Goal: Transaction & Acquisition: Purchase product/service

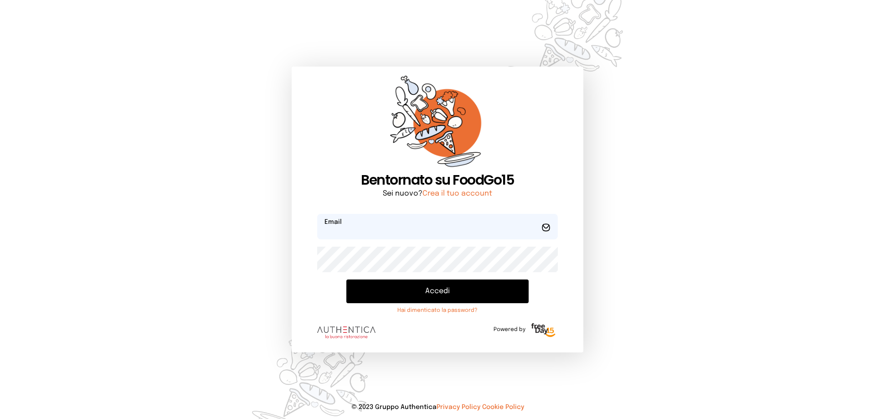
type input "**********"
click at [437, 290] on button "Accedi" at bounding box center [437, 291] width 182 height 24
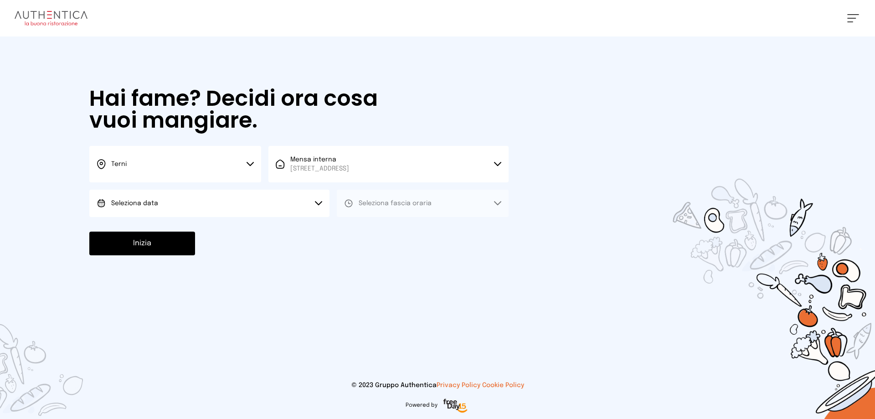
click at [251, 162] on icon at bounding box center [249, 164] width 7 height 5
click at [133, 192] on li "Terni" at bounding box center [175, 194] width 172 height 25
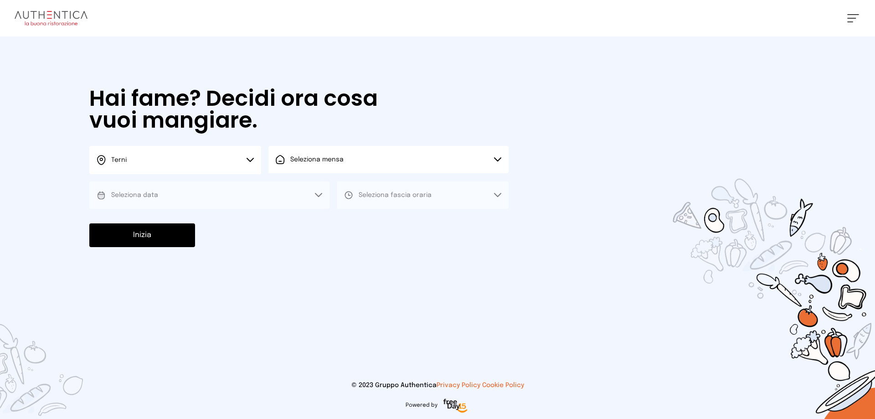
click at [499, 155] on button "Seleziona mensa" at bounding box center [388, 159] width 240 height 27
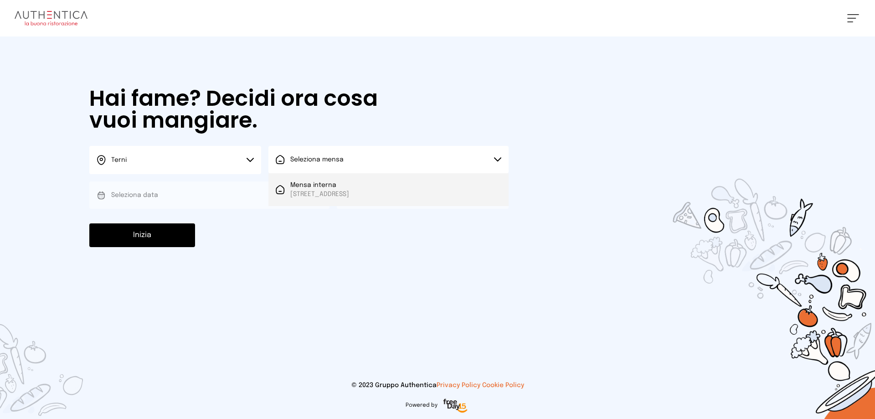
click at [347, 189] on span "Mensa interna" at bounding box center [319, 184] width 59 height 9
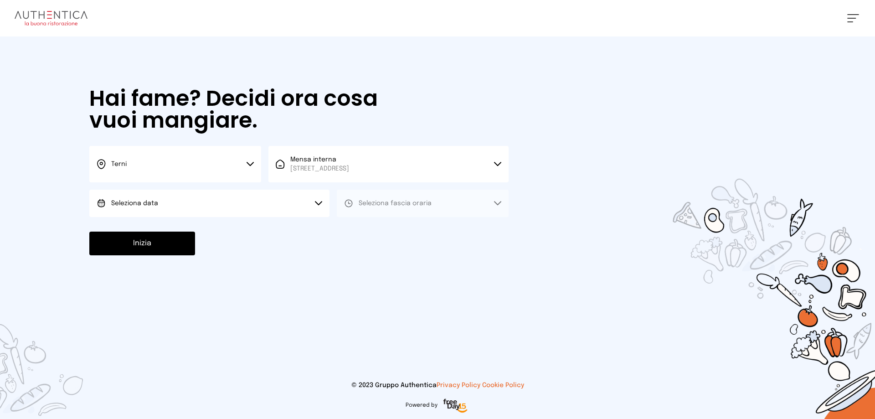
click at [316, 204] on icon at bounding box center [318, 203] width 7 height 5
click at [147, 226] on span "[DATE], [DATE]" at bounding box center [133, 228] width 45 height 9
click at [503, 199] on button "Seleziona fascia oraria" at bounding box center [423, 203] width 172 height 27
click at [357, 229] on div "Pranzo" at bounding box center [362, 228] width 36 height 9
click at [495, 203] on icon at bounding box center [497, 203] width 7 height 5
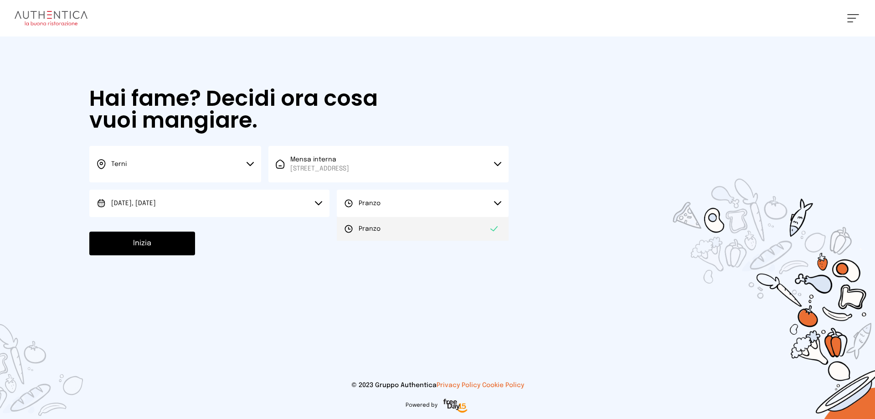
click at [372, 228] on span "Pranzo" at bounding box center [370, 228] width 22 height 9
click at [141, 238] on button "Inizia" at bounding box center [142, 243] width 106 height 24
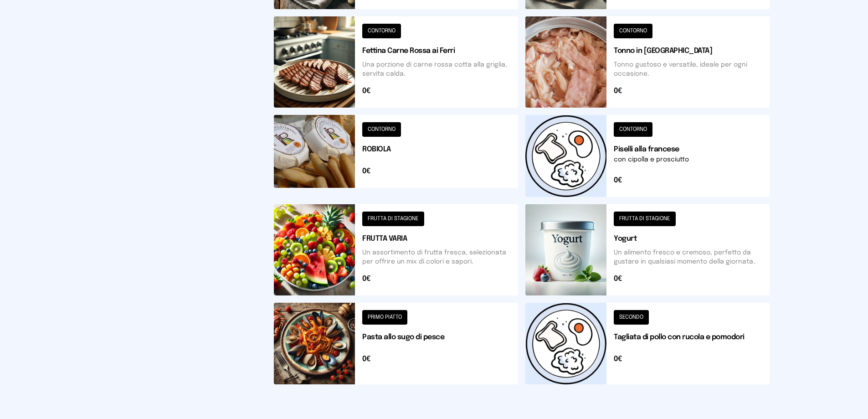
scroll to position [226, 0]
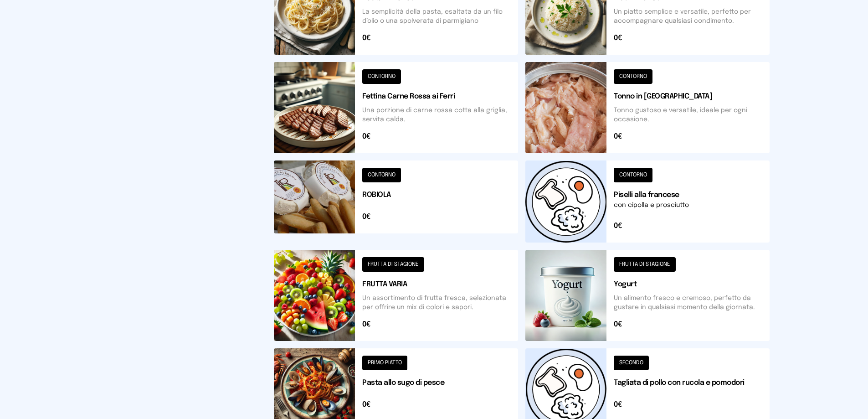
click at [407, 265] on button at bounding box center [396, 295] width 244 height 91
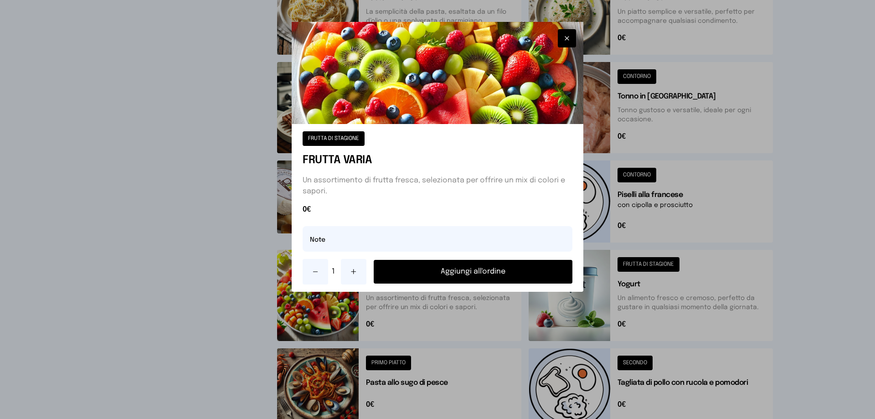
click at [480, 272] on button "Aggiungi all'ordine" at bounding box center [473, 272] width 199 height 24
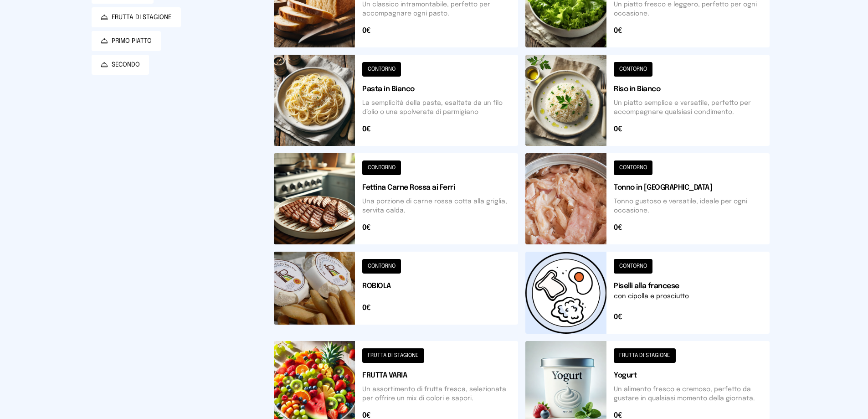
scroll to position [89, 0]
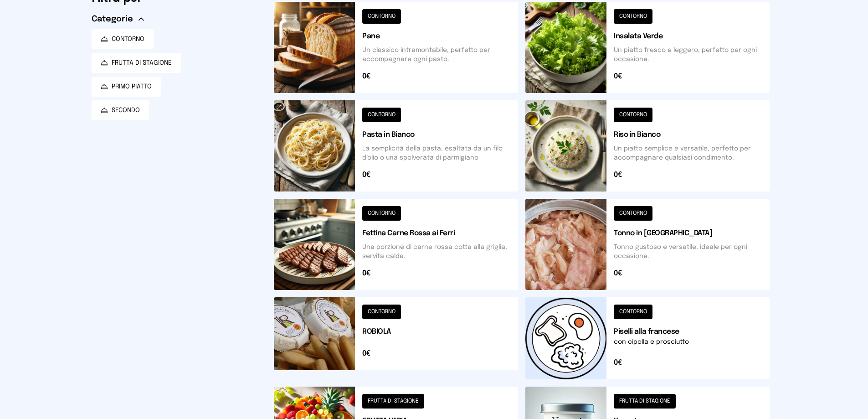
click at [387, 19] on button at bounding box center [396, 47] width 244 height 91
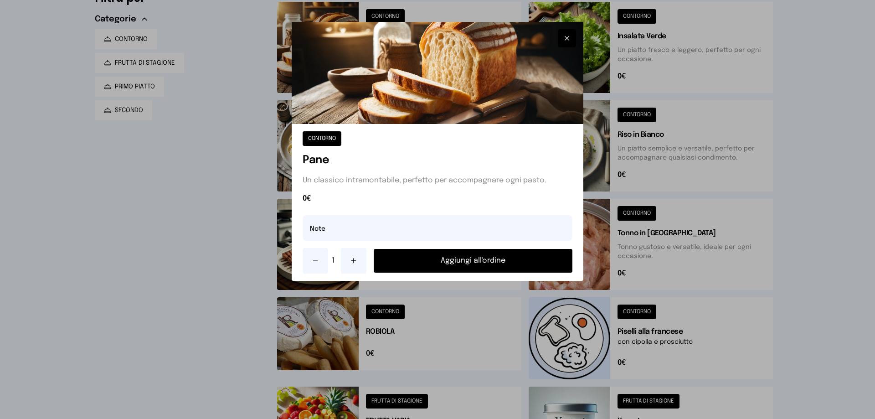
click at [485, 257] on button "Aggiungi all'ordine" at bounding box center [473, 261] width 199 height 24
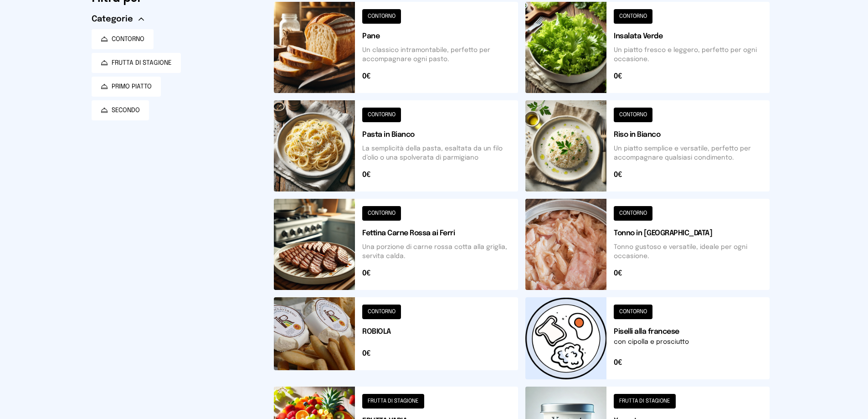
click at [635, 310] on button at bounding box center [647, 338] width 244 height 82
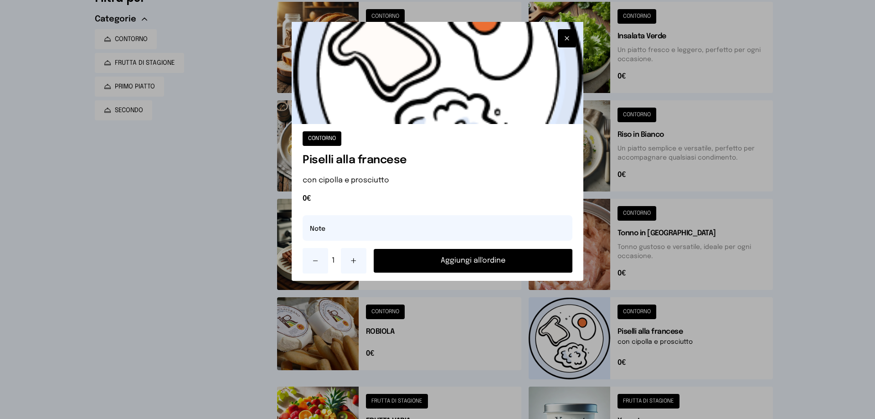
click at [477, 258] on button "Aggiungi all'ordine" at bounding box center [473, 261] width 199 height 24
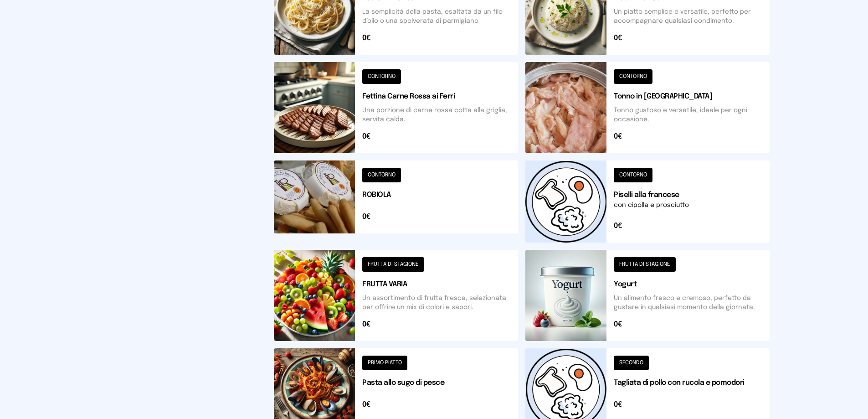
scroll to position [272, 0]
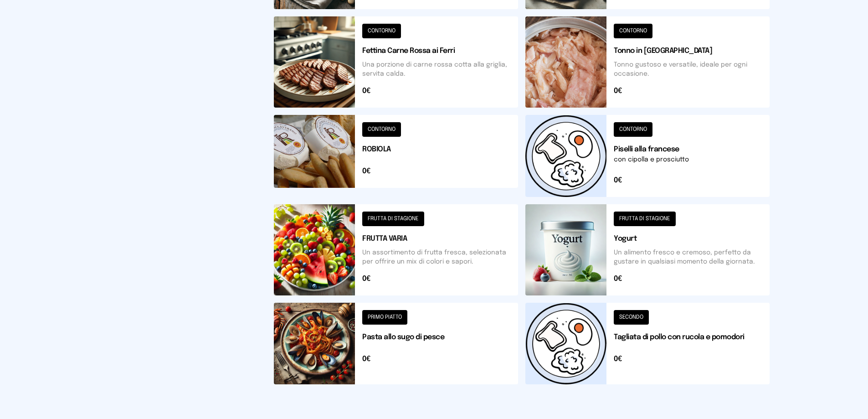
click at [629, 317] on button at bounding box center [647, 344] width 244 height 82
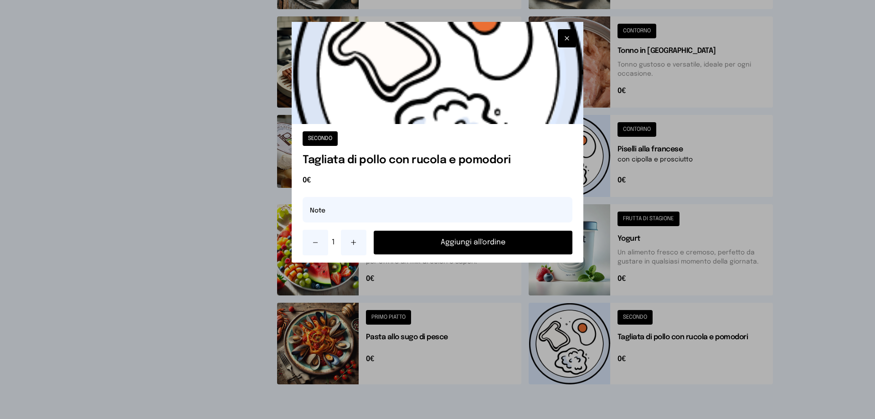
click at [477, 245] on button "Aggiungi all'ordine" at bounding box center [473, 243] width 199 height 24
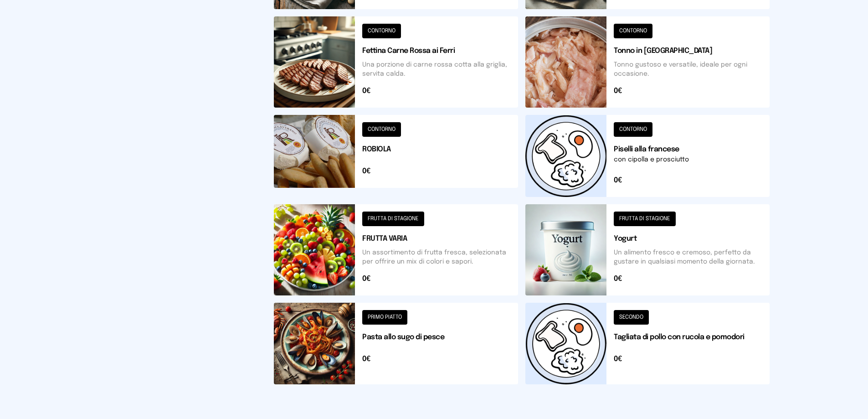
click at [395, 315] on button at bounding box center [396, 344] width 244 height 82
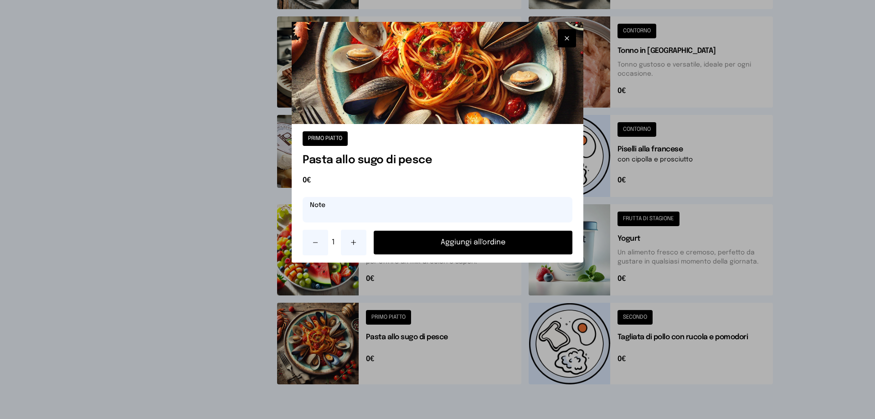
click at [339, 219] on input "text" at bounding box center [438, 210] width 270 height 26
type input "**********"
click at [474, 244] on button "Aggiungi all'ordine" at bounding box center [473, 243] width 199 height 24
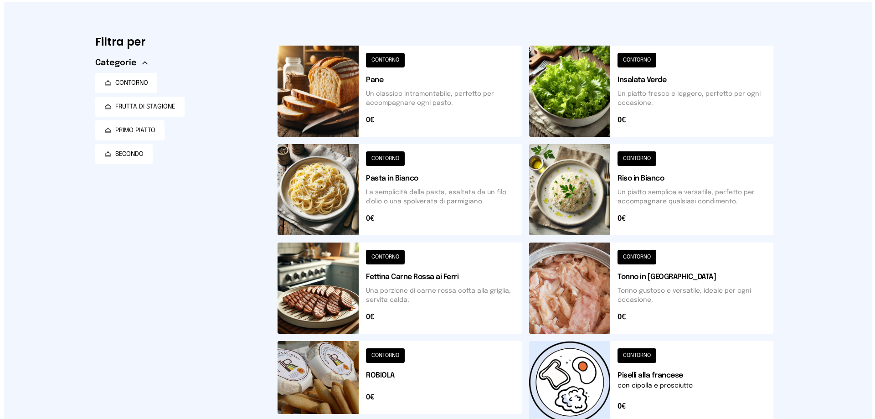
scroll to position [0, 0]
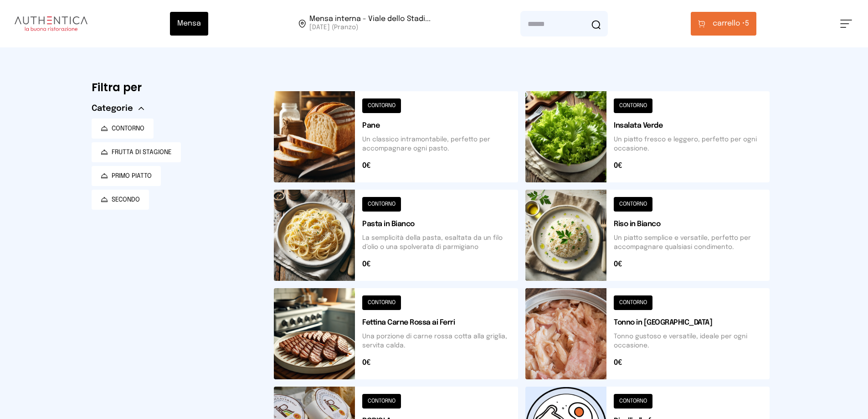
click at [749, 26] on span "carrello • 5" at bounding box center [731, 23] width 36 height 11
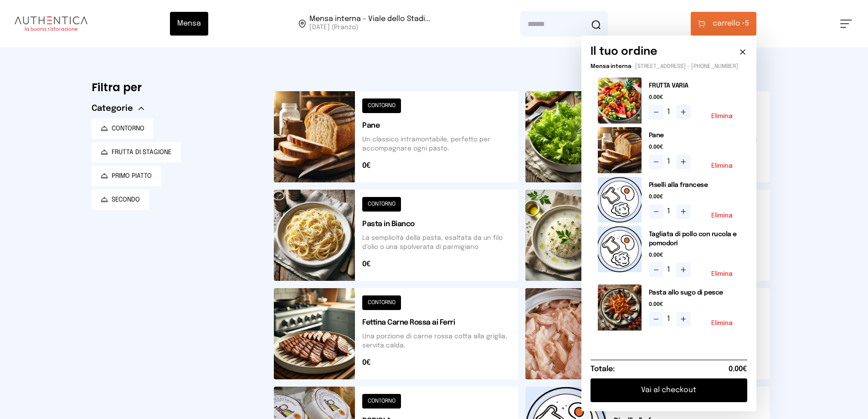
click at [694, 398] on button "Vai al checkout" at bounding box center [668, 390] width 157 height 24
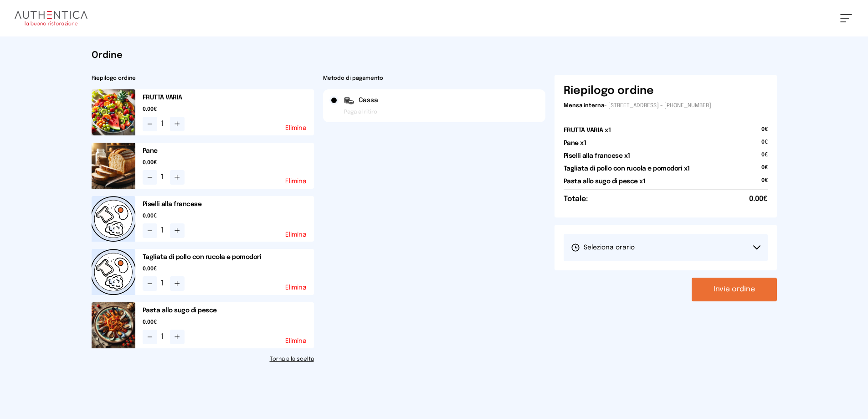
click at [758, 246] on icon at bounding box center [756, 247] width 7 height 5
click at [609, 272] on span "1° Turno (13:00 - 15:00)" at bounding box center [605, 272] width 69 height 9
click at [725, 292] on button "Invia ordine" at bounding box center [734, 289] width 85 height 24
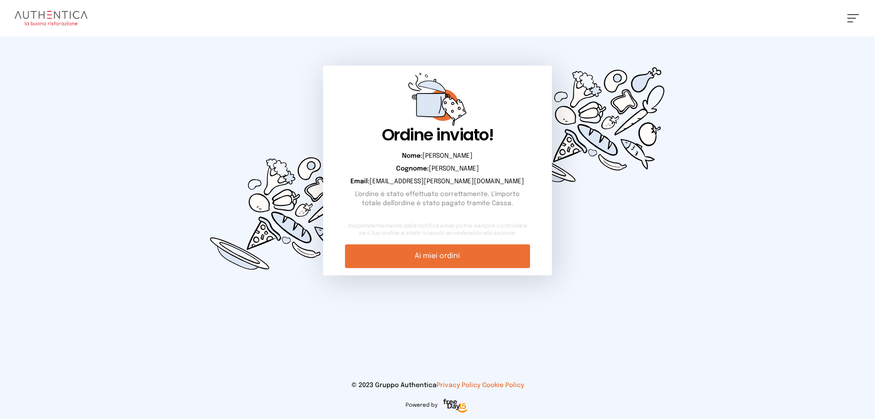
click at [442, 256] on link "Ai miei ordini" at bounding box center [437, 256] width 185 height 24
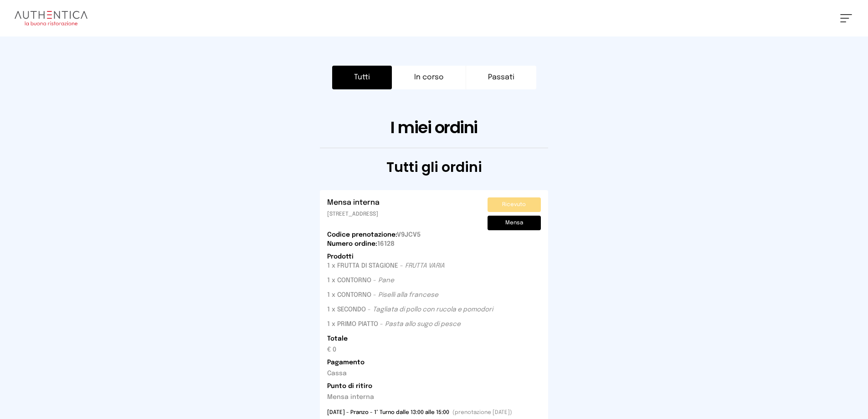
click at [374, 78] on button "Tutti" at bounding box center [362, 78] width 60 height 24
click at [846, 15] on span at bounding box center [846, 14] width 12 height 1
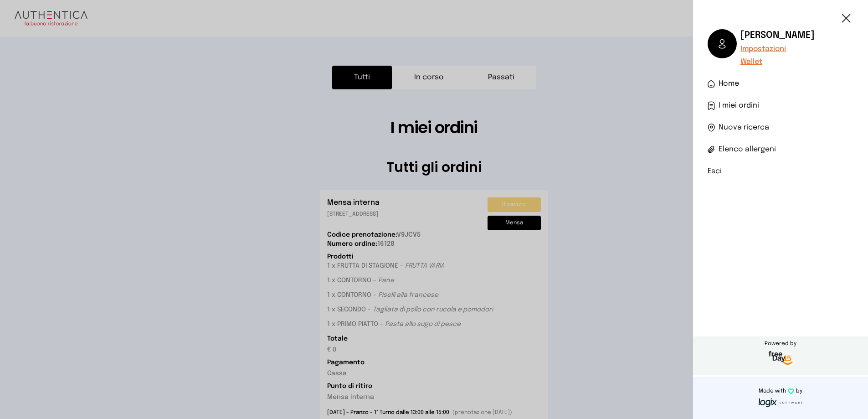
click at [710, 170] on li "Esci" at bounding box center [781, 171] width 146 height 11
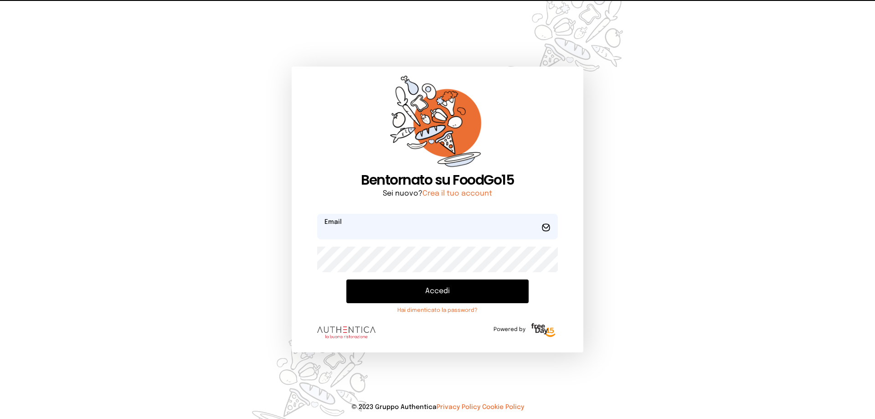
type input "**********"
